Goal: Transaction & Acquisition: Purchase product/service

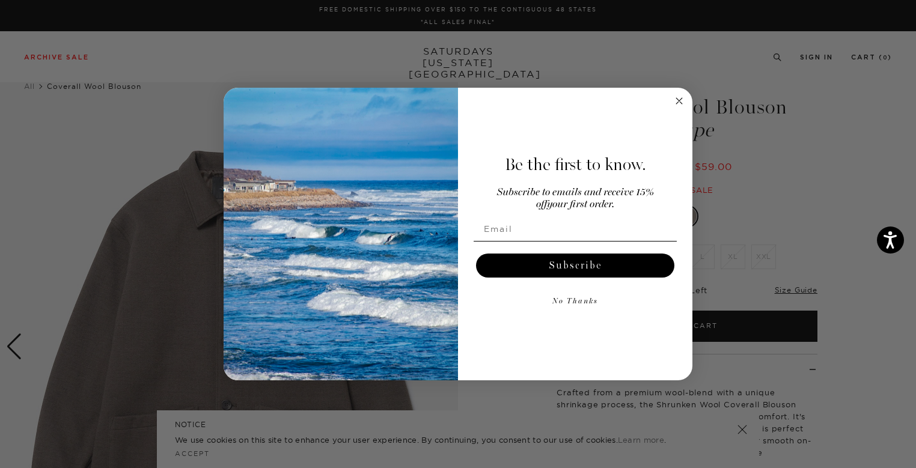
click at [679, 103] on circle "Close dialog" at bounding box center [679, 101] width 14 height 14
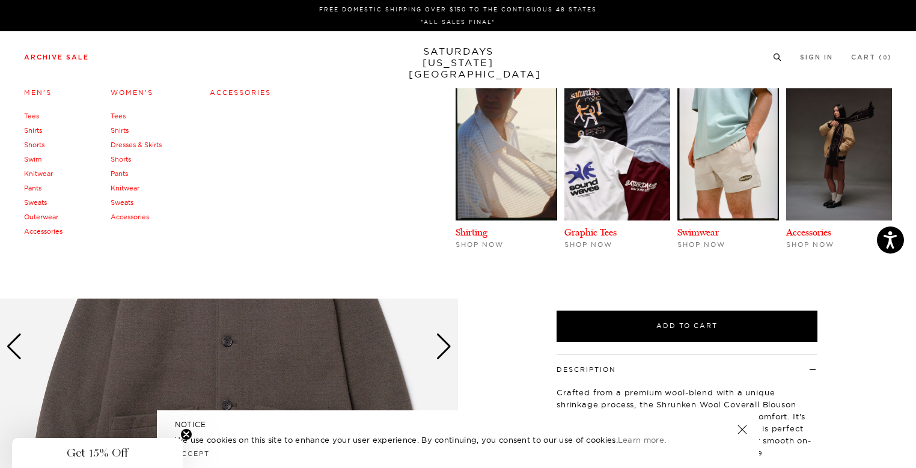
click at [57, 61] on link "Archive Sale" at bounding box center [56, 57] width 65 height 7
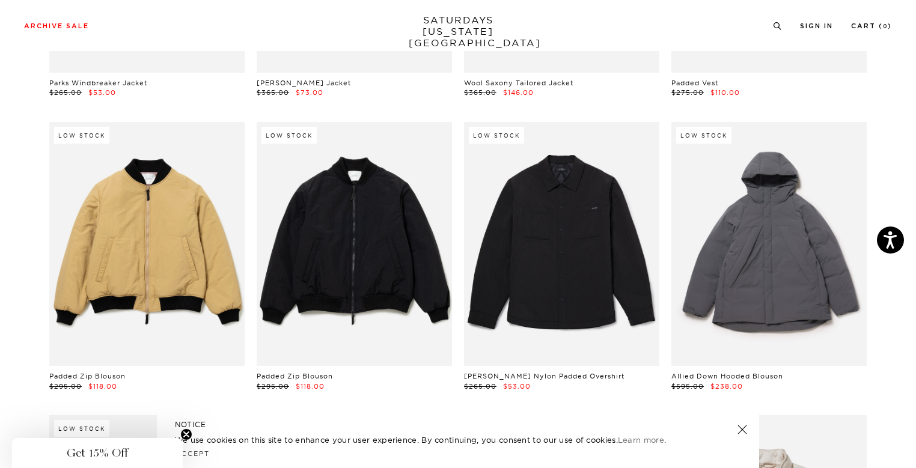
scroll to position [882, 0]
